Goal: Task Accomplishment & Management: Manage account settings

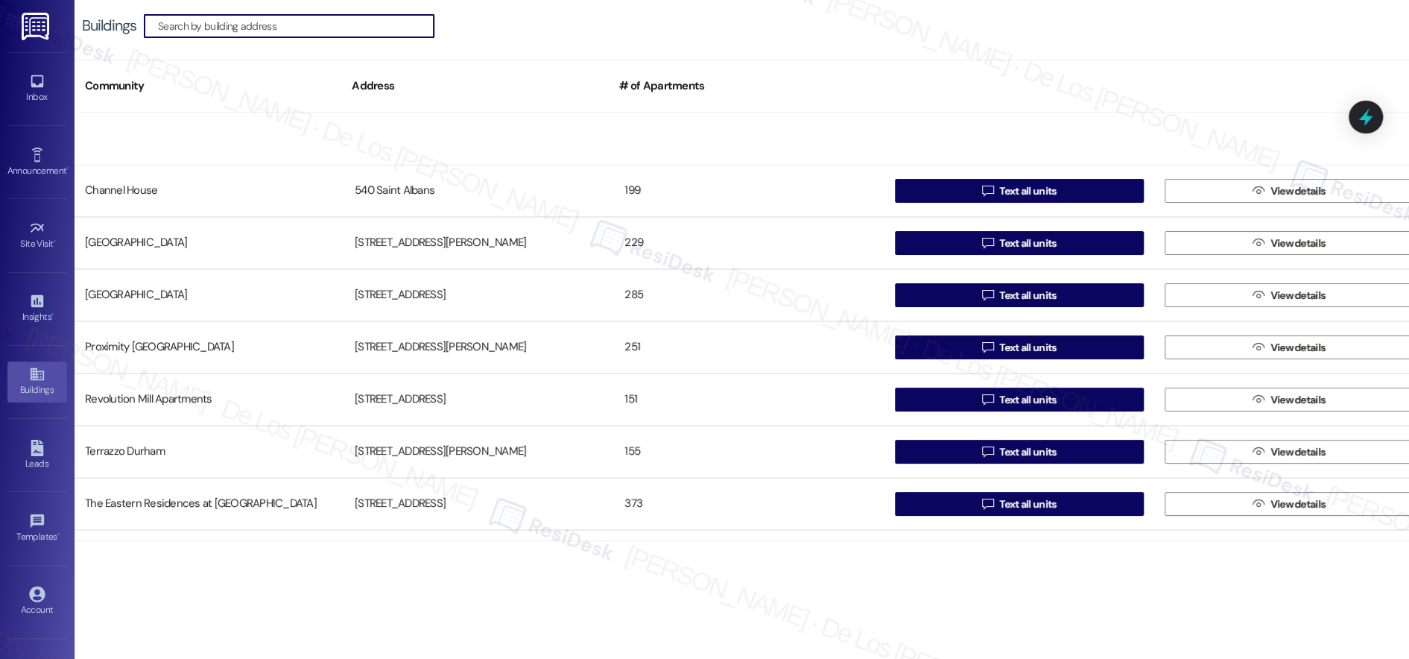
scroll to position [197, 0]
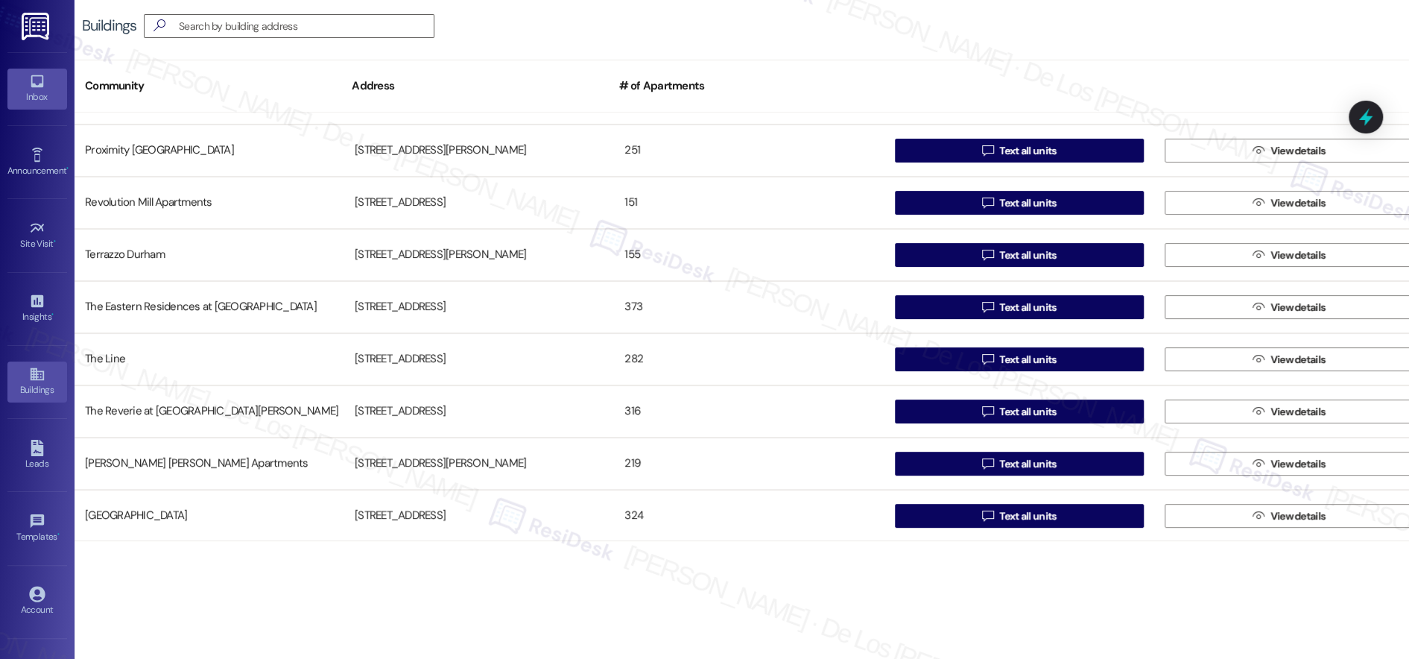
click at [29, 90] on div "Inbox" at bounding box center [37, 96] width 75 height 15
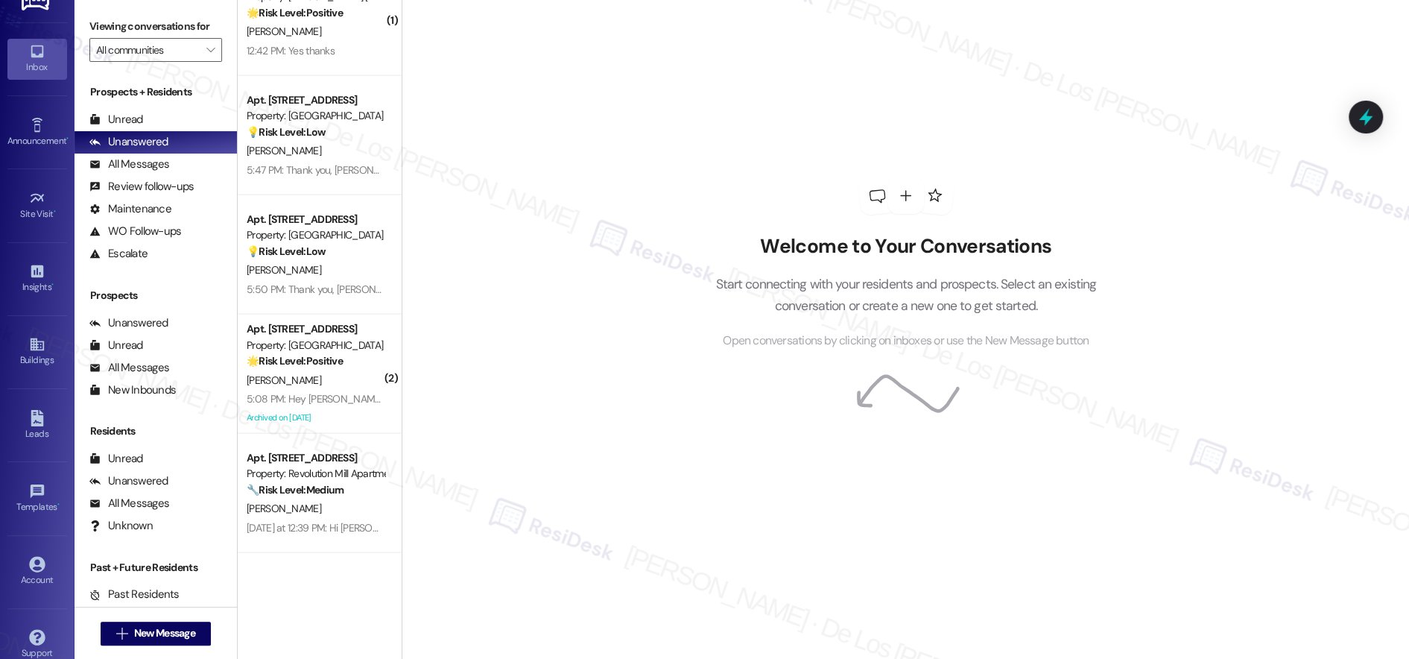
scroll to position [45, 0]
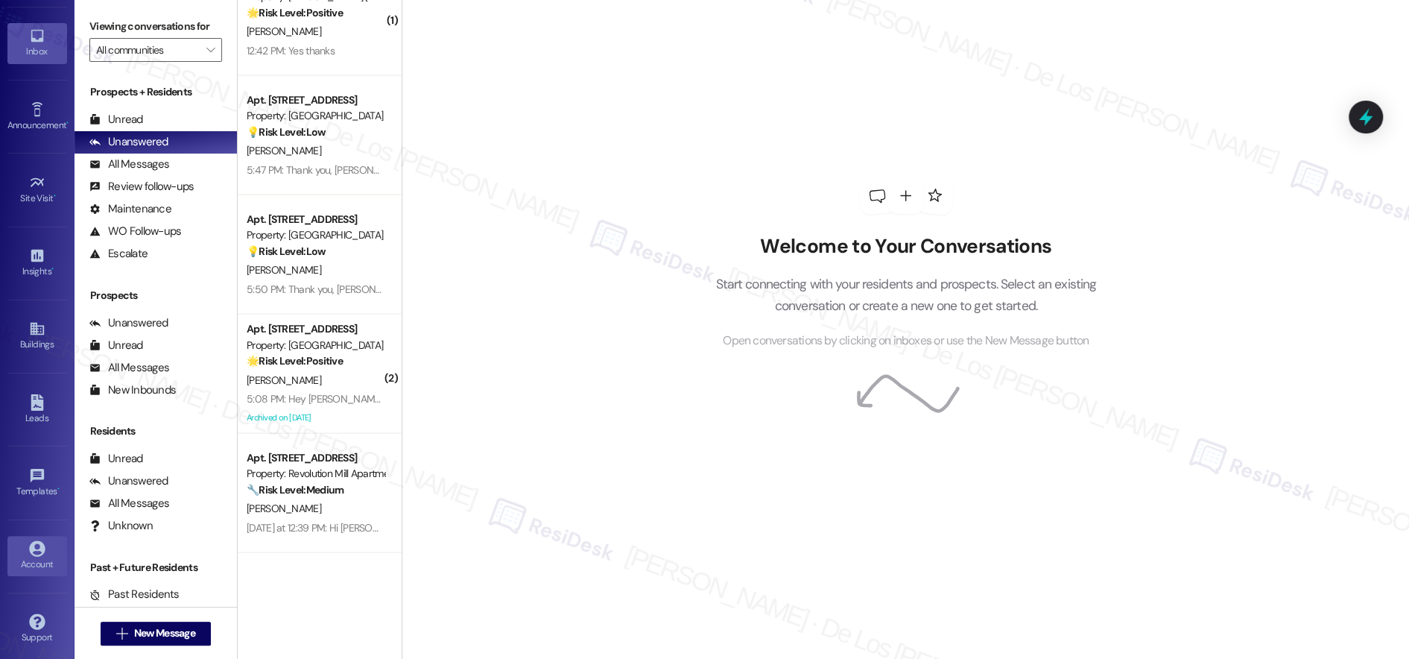
click at [34, 557] on div "Account" at bounding box center [37, 564] width 75 height 15
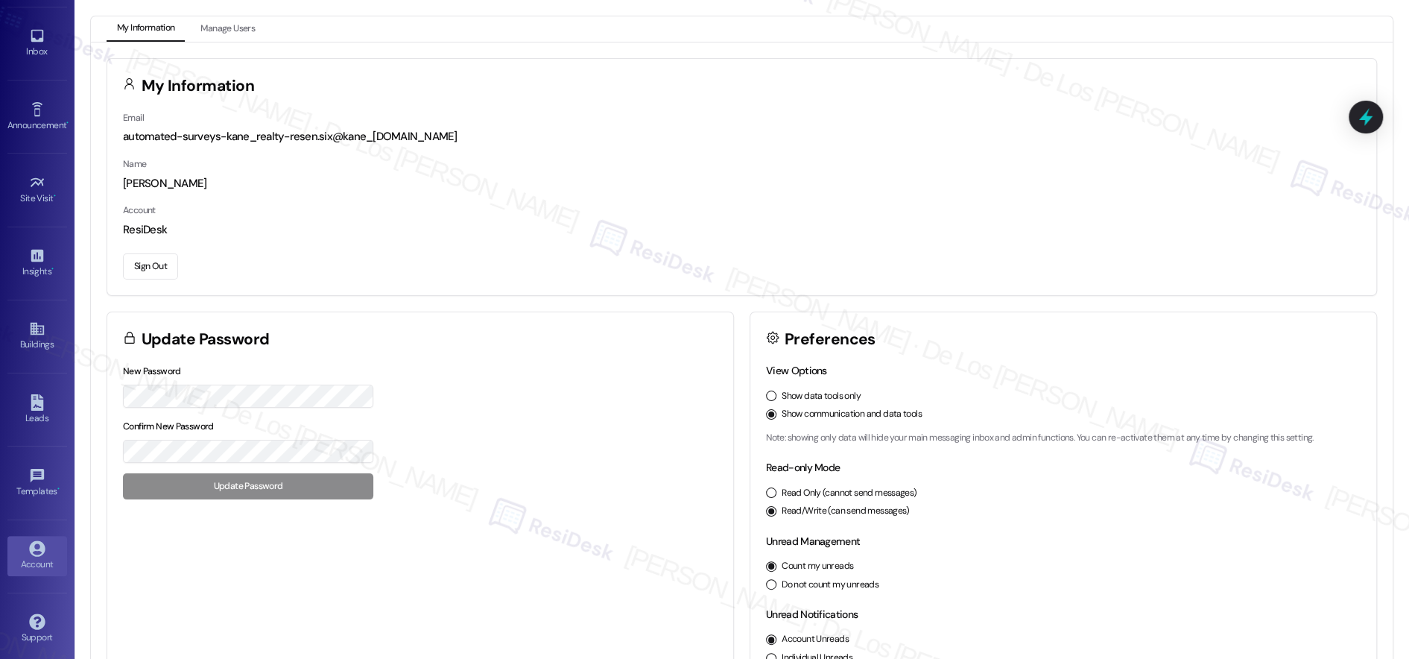
click at [139, 262] on button "Sign Out" at bounding box center [150, 266] width 55 height 26
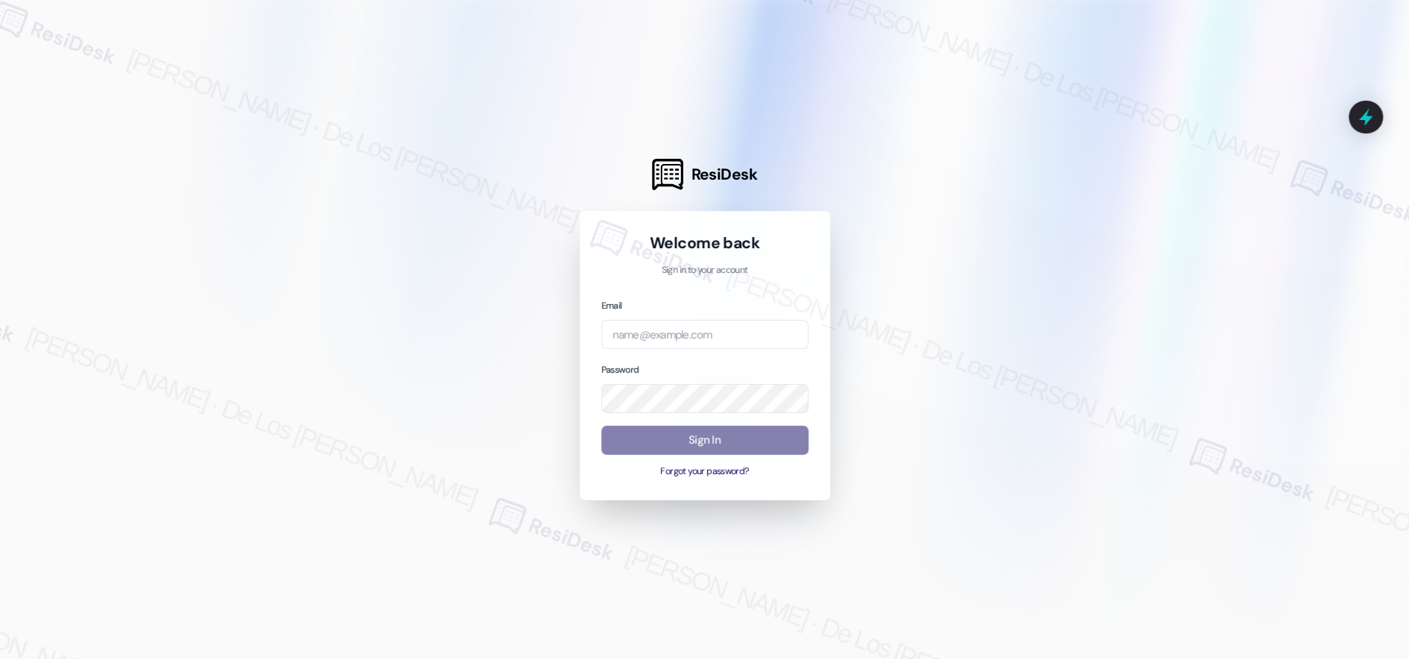
click at [1255, 163] on div at bounding box center [704, 329] width 1409 height 659
click at [757, 323] on input "email" at bounding box center [704, 334] width 207 height 29
paste input "automated-surveys-kcb_aperto-resen.six@kcb_[DOMAIN_NAME]"
type input "automated-surveys-kcb_aperto-resen.six@kcb_[DOMAIN_NAME]"
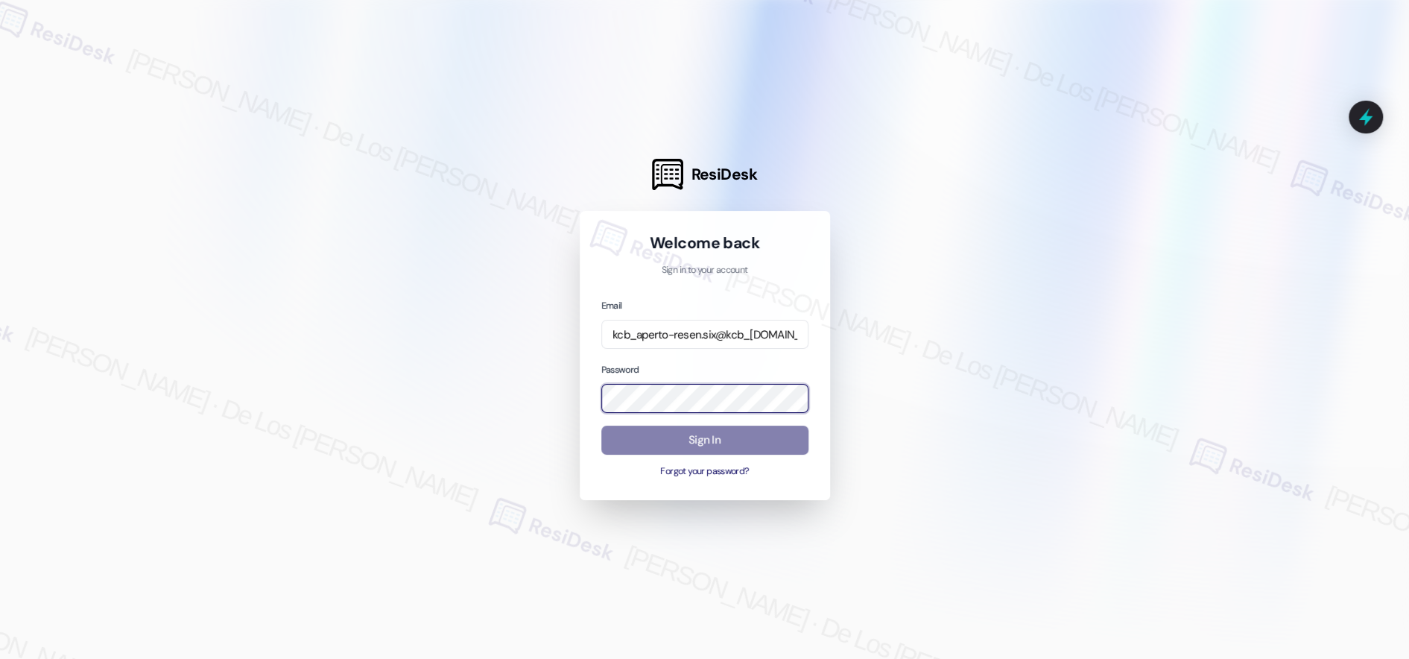
scroll to position [0, 0]
